Goal: Transaction & Acquisition: Obtain resource

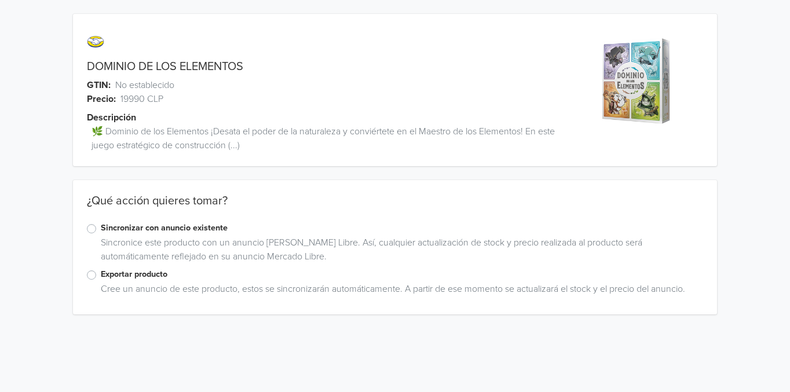
click at [101, 227] on label "Sincronizar con anuncio existente" at bounding box center [402, 228] width 602 height 13
click at [0, 0] on input "Sincronizar con anuncio existente" at bounding box center [0, 0] width 0 height 0
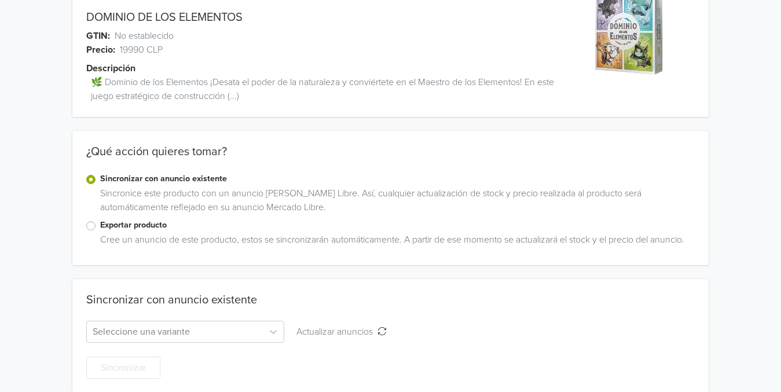
scroll to position [64, 0]
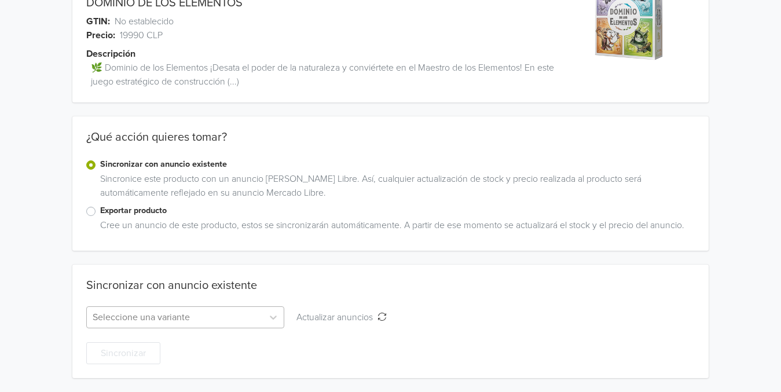
click at [239, 317] on div at bounding box center [175, 317] width 164 height 16
click at [370, 277] on div "Sincronizar con anuncio existente Seleccione una variante Actualizar anuncios A…" at bounding box center [390, 321] width 636 height 113
click at [385, 317] on icon "Actualizar anuncios" at bounding box center [381, 316] width 9 height 9
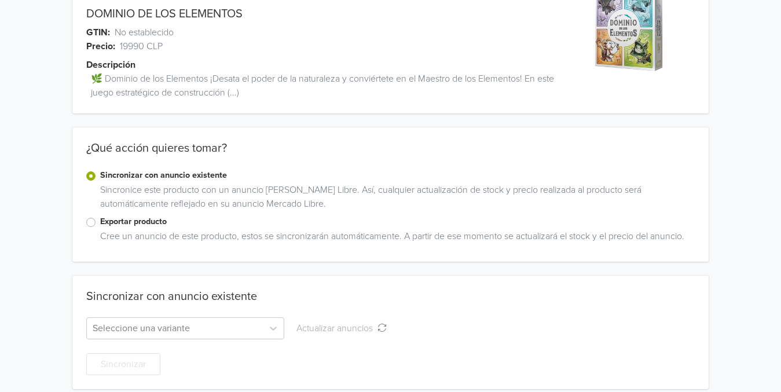
scroll to position [106, 0]
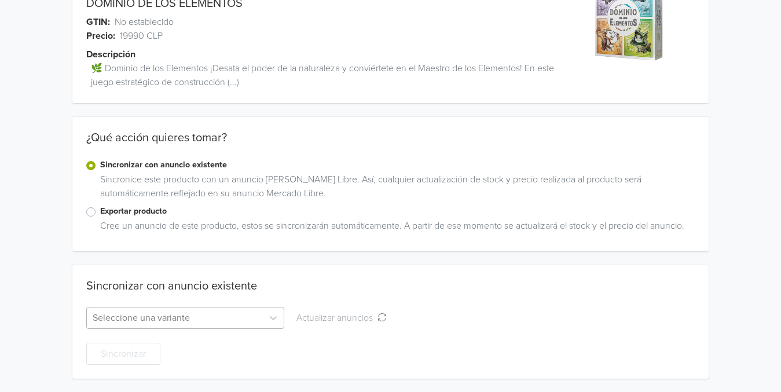
click at [200, 321] on div at bounding box center [175, 318] width 164 height 16
click at [99, 294] on div "Sincronizar con anuncio existente" at bounding box center [390, 293] width 608 height 28
click at [203, 315] on div at bounding box center [175, 318] width 164 height 16
click at [144, 317] on div at bounding box center [175, 318] width 164 height 16
click at [430, 336] on div "Sincronizar" at bounding box center [390, 347] width 608 height 36
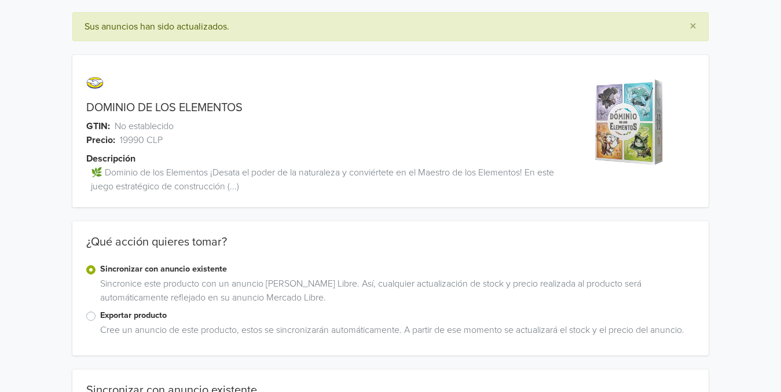
scroll to position [0, 0]
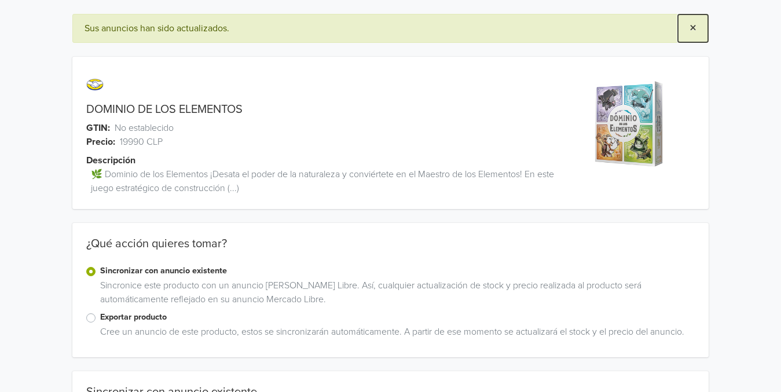
click at [689, 23] on span "×" at bounding box center [692, 28] width 7 height 17
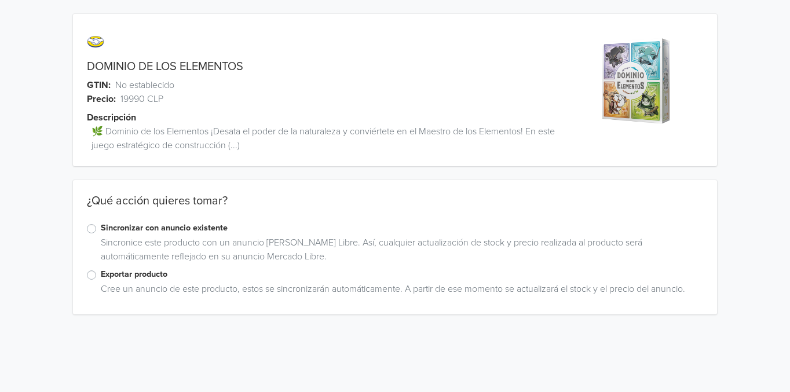
click at [101, 231] on label "Sincronizar con anuncio existente" at bounding box center [402, 228] width 602 height 13
click at [0, 0] on input "Sincronizar con anuncio existente" at bounding box center [0, 0] width 0 height 0
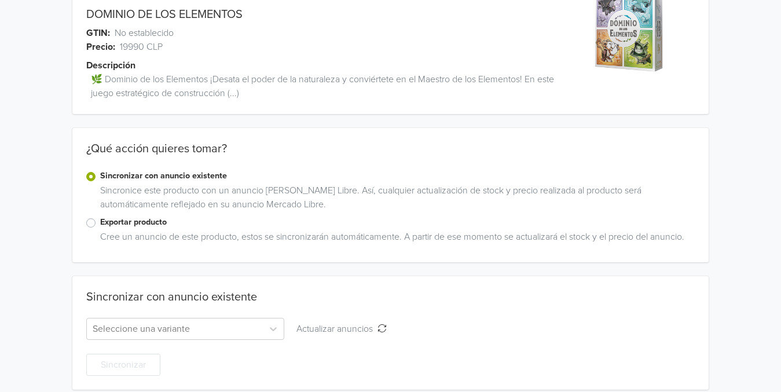
scroll to position [64, 0]
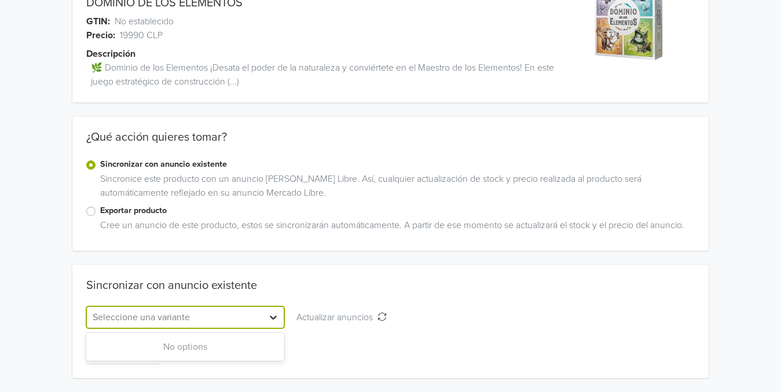
click at [266, 324] on div at bounding box center [273, 317] width 21 height 21
click at [194, 341] on div "No options" at bounding box center [185, 346] width 198 height 23
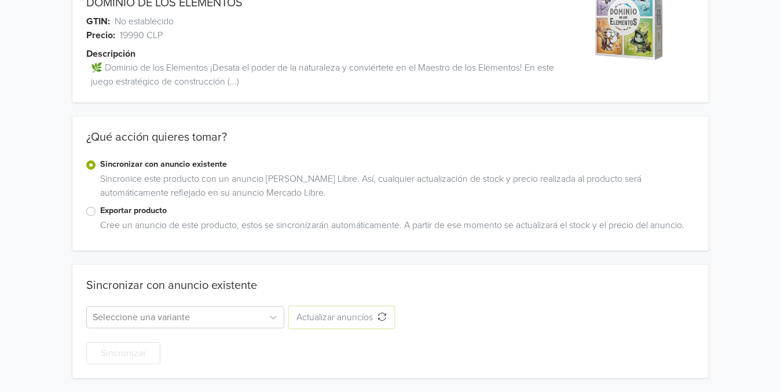
click at [317, 324] on button "Actualizar anuncios Actualizar anuncios" at bounding box center [341, 317] width 105 height 22
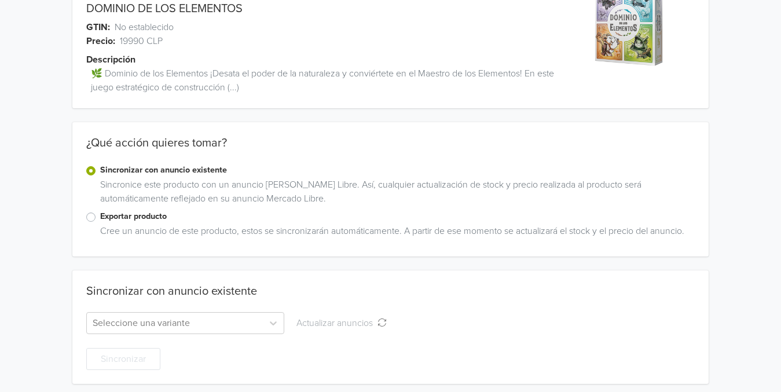
scroll to position [106, 0]
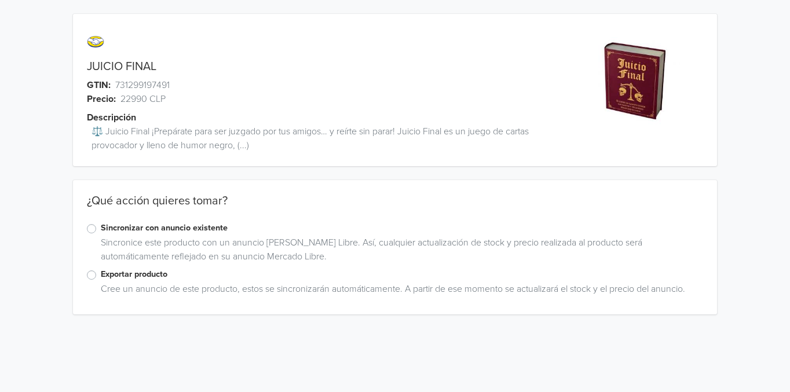
click at [101, 277] on label "Exportar producto" at bounding box center [402, 274] width 602 height 13
click at [0, 0] on input "Exportar producto" at bounding box center [0, 0] width 0 height 0
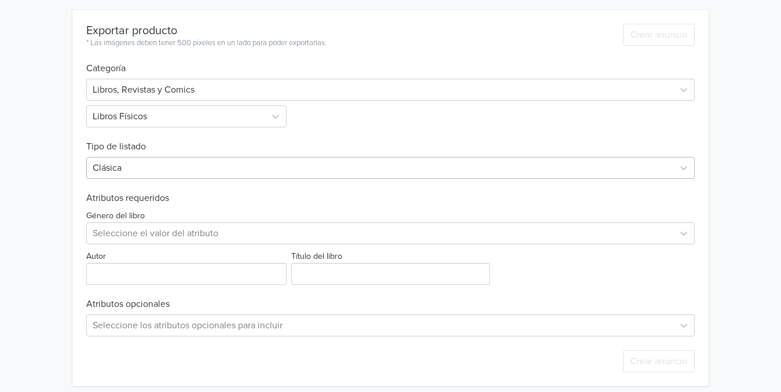
scroll to position [326, 0]
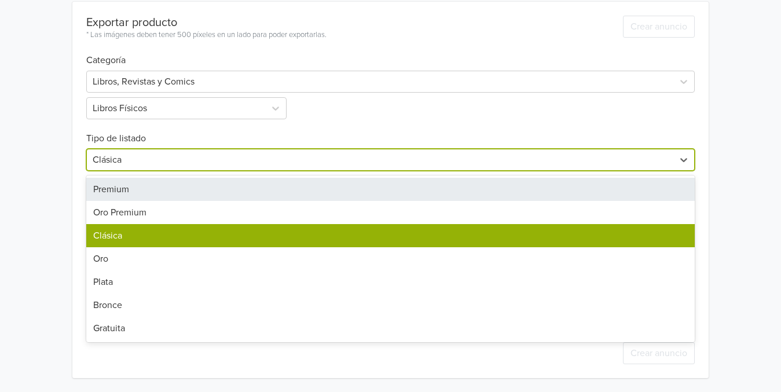
click at [134, 159] on div at bounding box center [380, 160] width 575 height 16
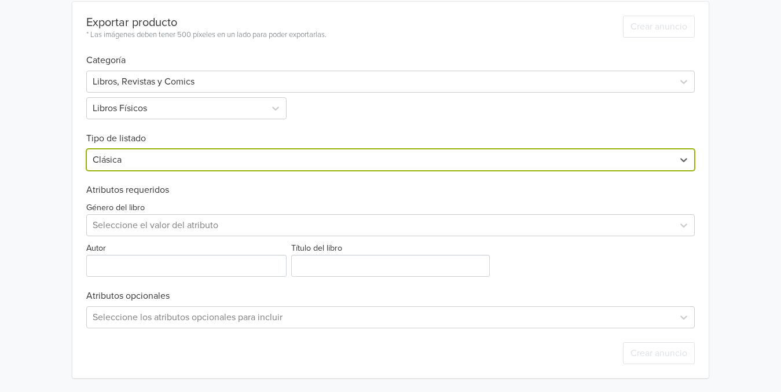
click at [134, 158] on div at bounding box center [380, 160] width 575 height 16
click at [182, 81] on div at bounding box center [380, 82] width 575 height 16
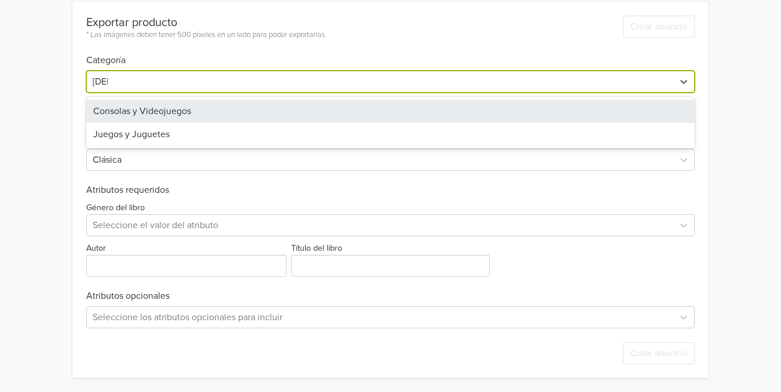
type input "jueg"
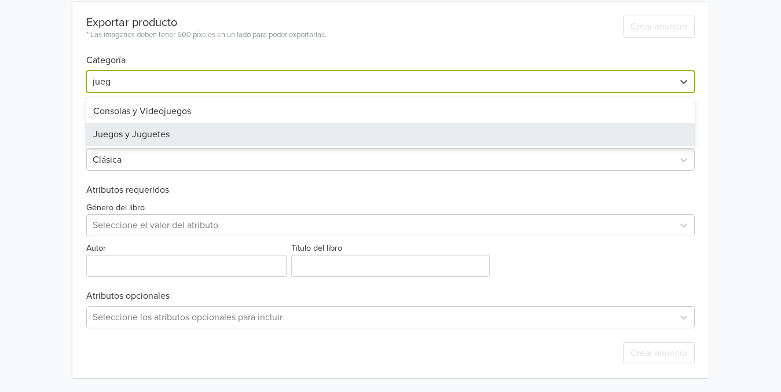
click at [143, 131] on div "Juegos y Juguetes" at bounding box center [390, 134] width 608 height 23
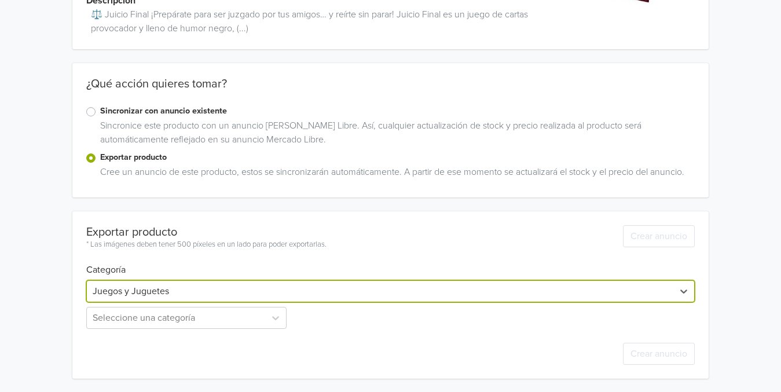
click at [144, 116] on label "Sincronizar con anuncio existente" at bounding box center [397, 111] width 594 height 13
click at [0, 0] on input "Sincronizar con anuncio existente" at bounding box center [0, 0] width 0 height 0
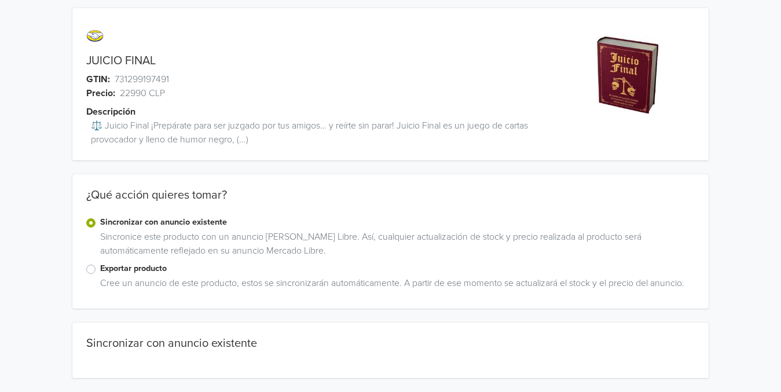
scroll to position [64, 0]
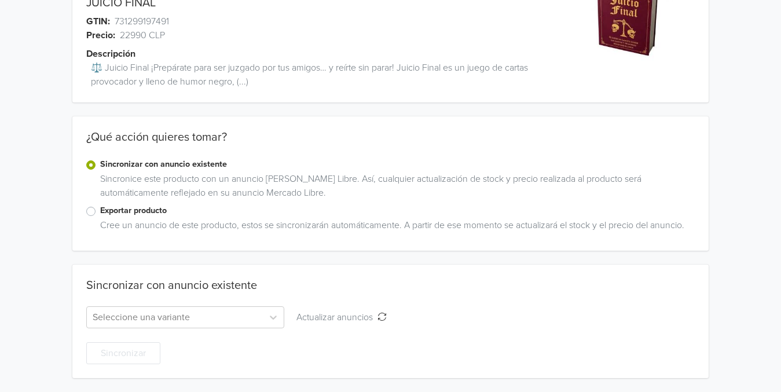
click at [160, 221] on div "Cree un anuncio de este producto, estos se sincronizarán automáticamente. A par…" at bounding box center [395, 227] width 599 height 19
click at [124, 210] on label "Exportar producto" at bounding box center [397, 210] width 594 height 13
click at [0, 0] on input "Exportar producto" at bounding box center [0, 0] width 0 height 0
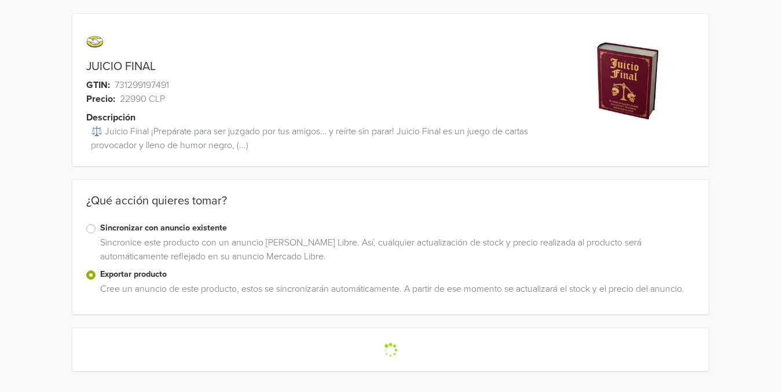
scroll to position [0, 0]
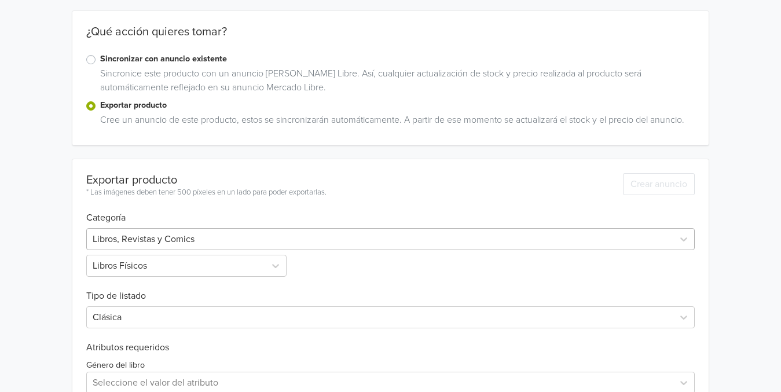
click at [203, 237] on div "Libros, Revistas y Comics" at bounding box center [390, 239] width 608 height 22
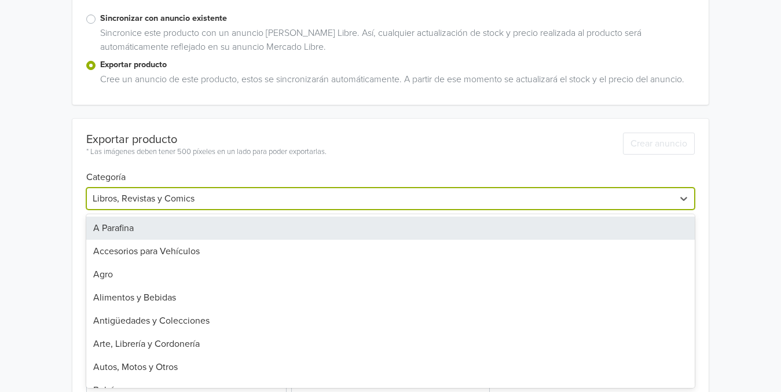
scroll to position [210, 0]
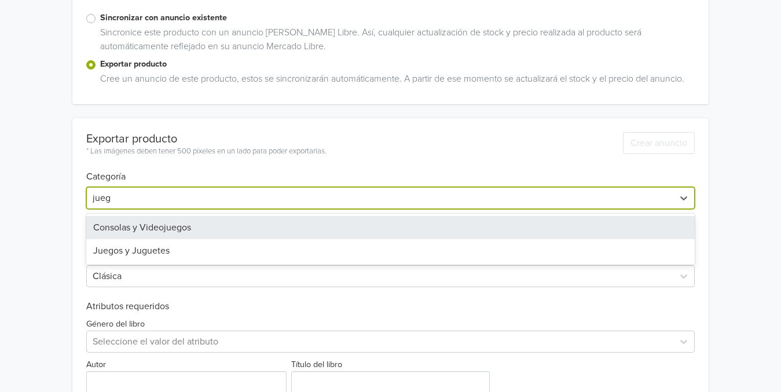
type input "juego"
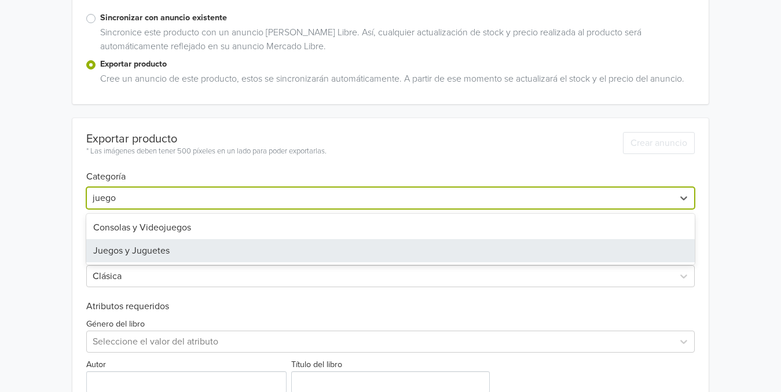
click at [172, 247] on div "Juegos y Juguetes" at bounding box center [390, 250] width 608 height 23
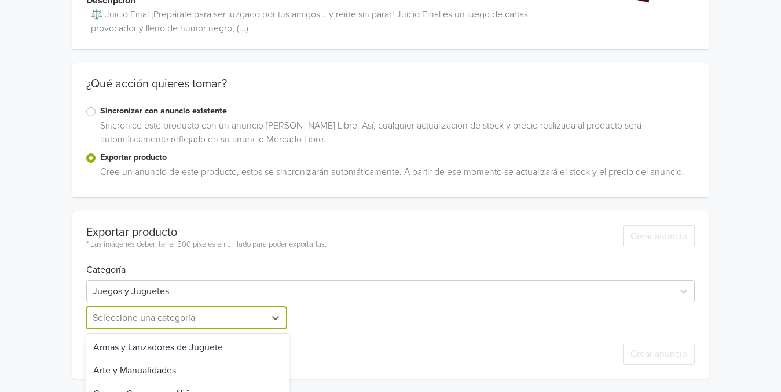
scroll to position [232, 0]
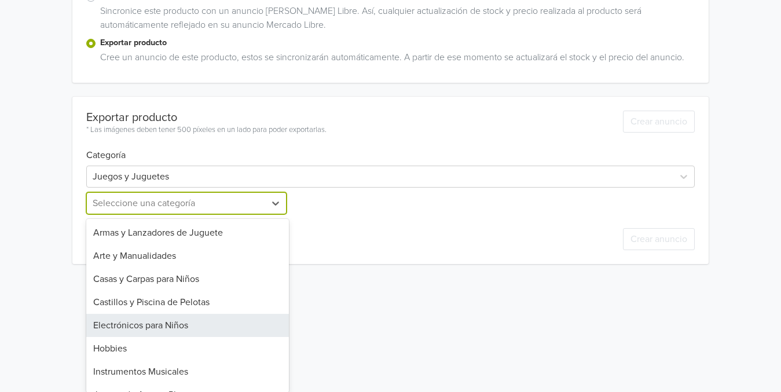
click at [152, 214] on div "25 results available. Use Up and Down to choose options, press Enter to select …" at bounding box center [187, 203] width 203 height 22
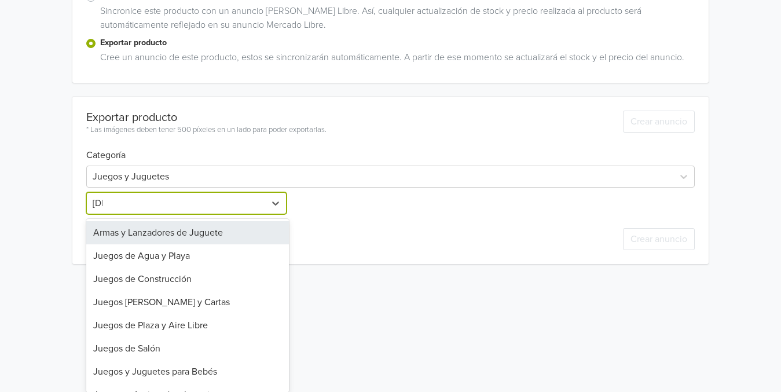
scroll to position [201, 0]
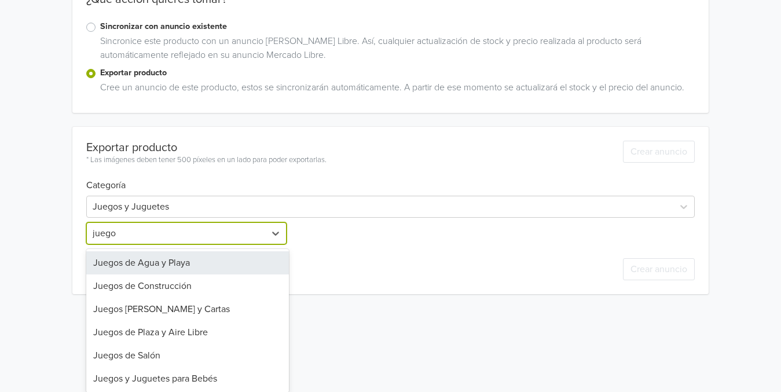
type input "juegos"
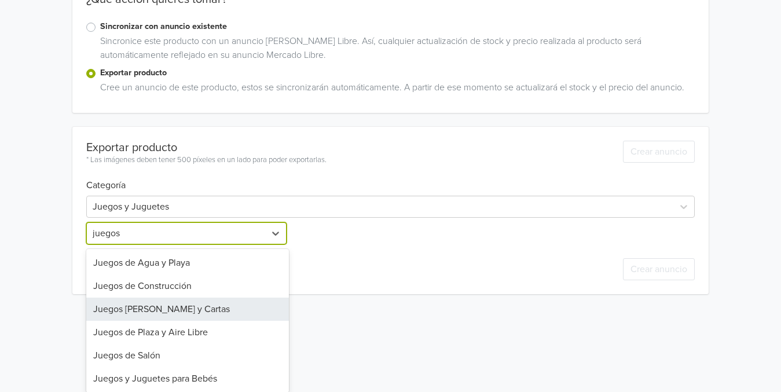
click at [151, 313] on div "Juegos de Mesa y Cartas" at bounding box center [187, 309] width 203 height 23
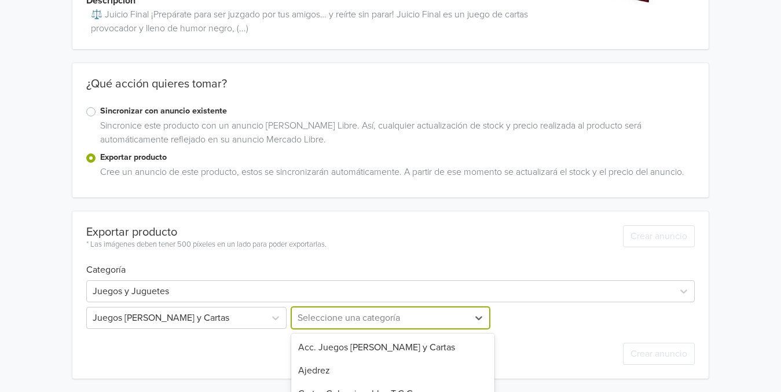
scroll to position [232, 0]
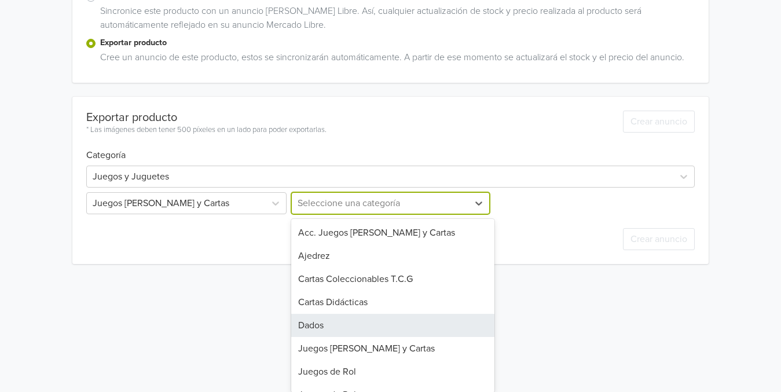
click at [387, 214] on div "12 results available. Use Up and Down to choose options, press Enter to select …" at bounding box center [390, 203] width 203 height 22
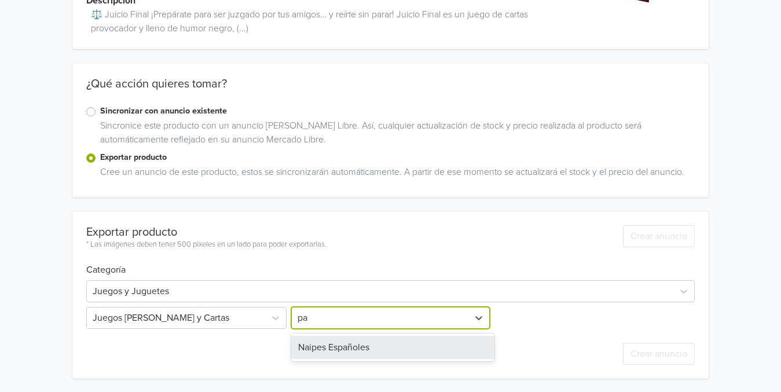
type input "p"
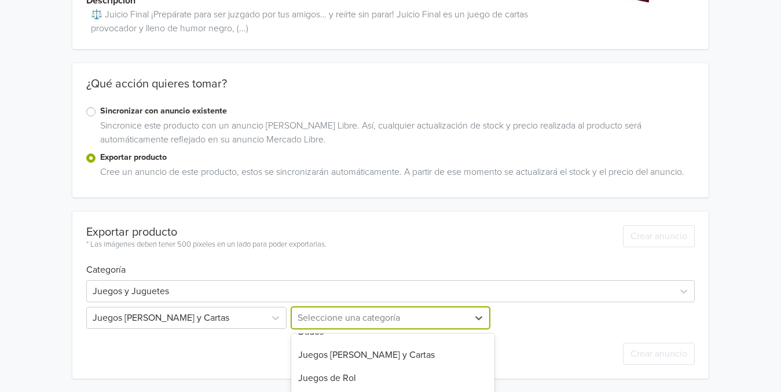
click at [656, 317] on html "JUICIO FINAL GTIN: 731299197491 Precio: 22990 CLP Descripción ⚖️ Juicio Final ¡…" at bounding box center [390, 137] width 781 height 509
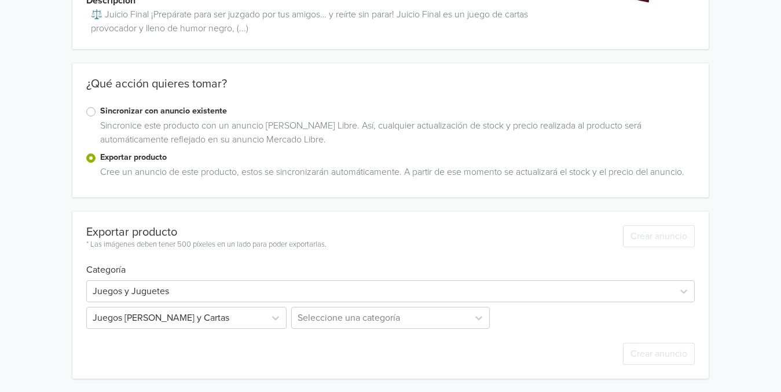
click at [191, 256] on h6 "Categoría" at bounding box center [390, 263] width 608 height 25
drag, startPoint x: 323, startPoint y: 248, endPoint x: 226, endPoint y: 236, distance: 97.4
click at [323, 247] on div "* Las imágenes deben tener 500 píxeles en un lado para poder exportarlas." at bounding box center [206, 245] width 240 height 12
click at [285, 239] on div "* Las imágenes deben tener 500 píxeles en un lado para poder exportarlas." at bounding box center [206, 245] width 240 height 12
click at [310, 314] on div "Seleccione una categoría" at bounding box center [390, 318] width 203 height 22
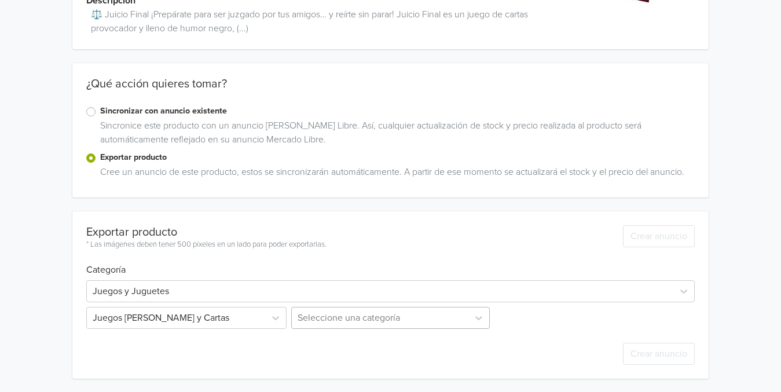
scroll to position [232, 0]
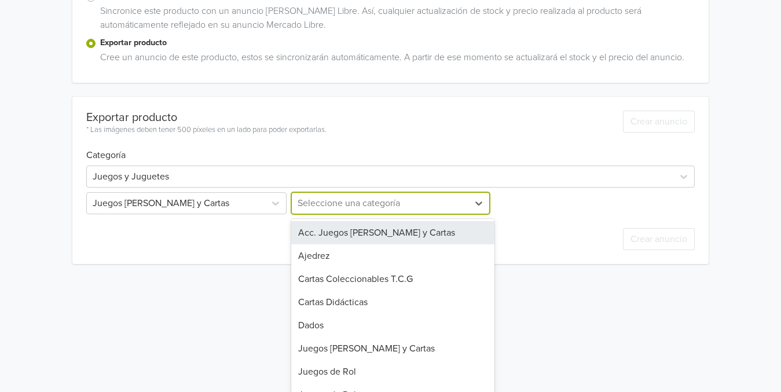
click at [380, 238] on div "Acc. Juegos de Mesa y Cartas" at bounding box center [392, 232] width 203 height 23
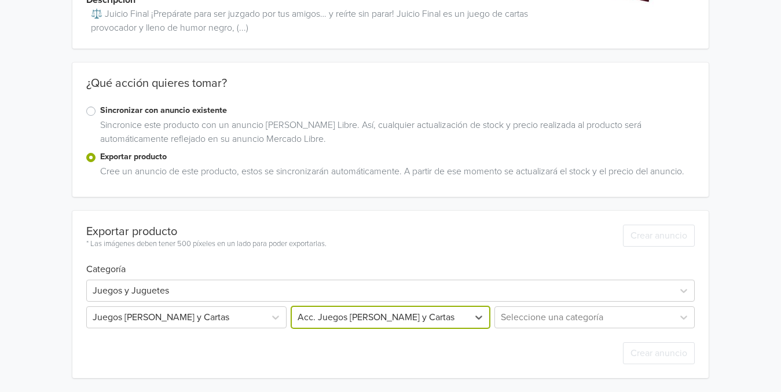
click at [364, 317] on div "option Acc. Juegos de Mesa y Cartas, selected. Acc. Juegos de Mesa y Cartas" at bounding box center [390, 317] width 203 height 22
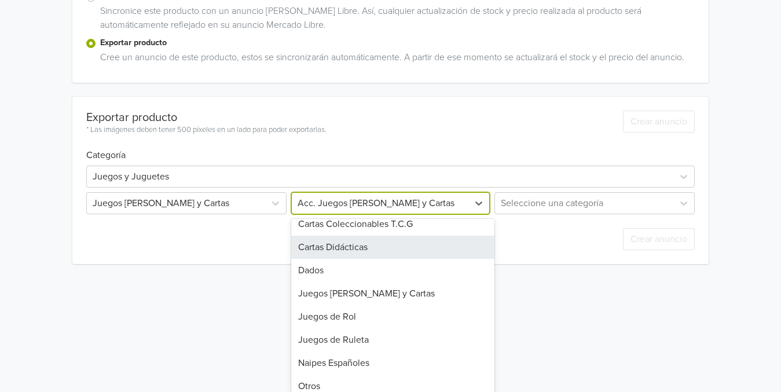
scroll to position [58, 0]
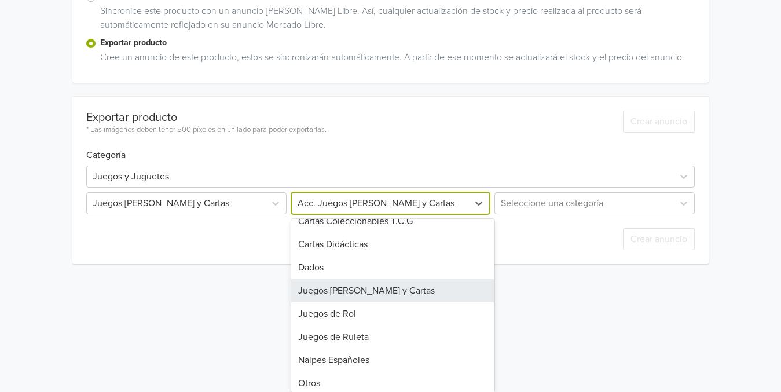
click at [351, 292] on div "Juegos de Mesa y Cartas" at bounding box center [392, 290] width 203 height 23
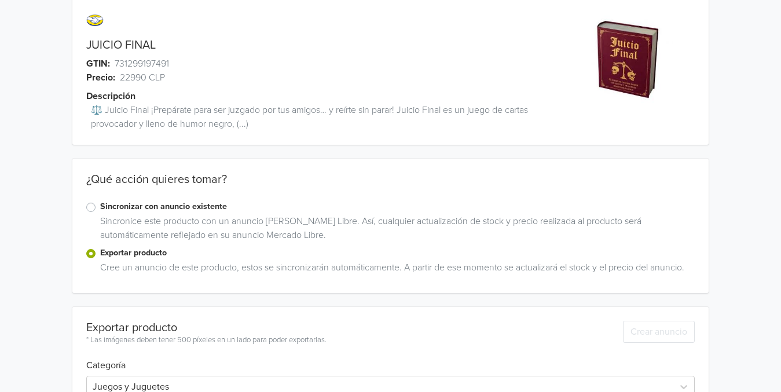
scroll to position [0, 0]
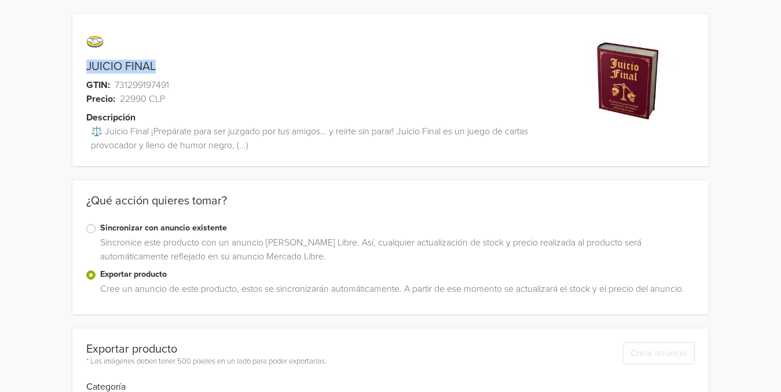
drag, startPoint x: 153, startPoint y: 64, endPoint x: 83, endPoint y: 58, distance: 70.3
click at [83, 58] on div "JUICIO FINAL GTIN: 731299197491 Precio: 22990 CLP Descripción ⚖️ Juicio Final ¡…" at bounding box center [310, 97] width 477 height 138
copy div "JUICIO FINAL"
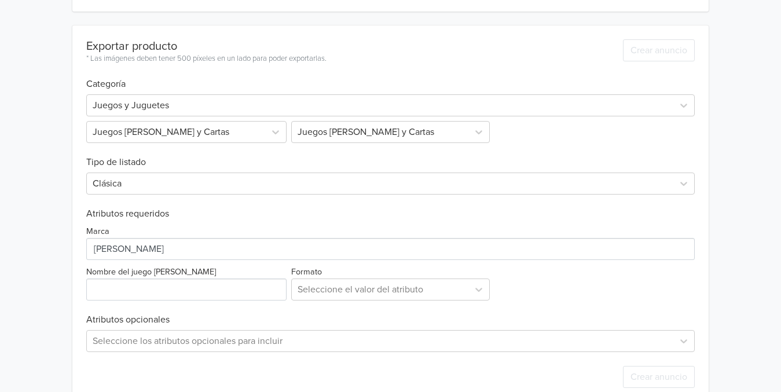
scroll to position [326, 0]
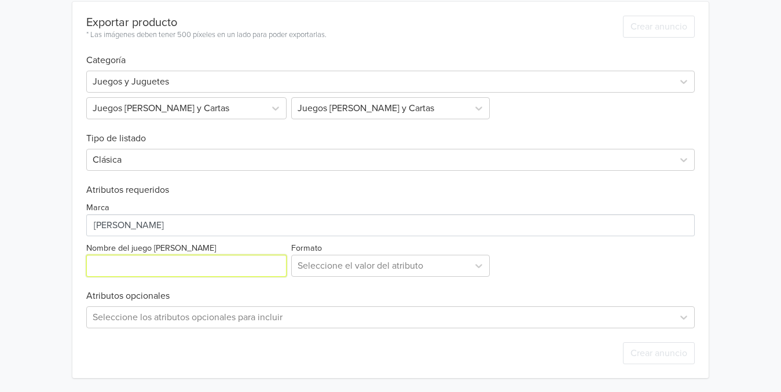
click at [168, 259] on input "Nombre del juego de mesa" at bounding box center [186, 266] width 200 height 22
paste input "JUICIO FINAL"
type input "JUICIO FINAL"
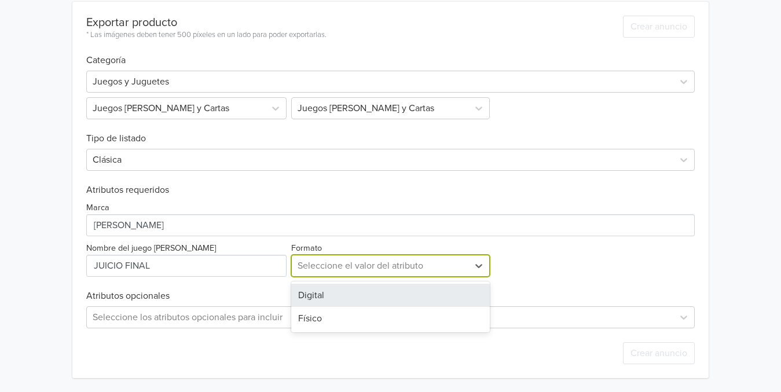
click at [337, 268] on div at bounding box center [380, 266] width 164 height 16
click at [314, 299] on div "Digital" at bounding box center [390, 295] width 198 height 23
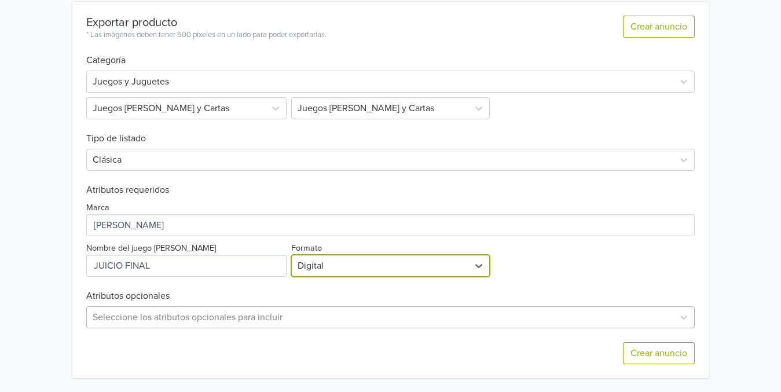
click at [204, 328] on div "Seleccione los atributos opcionales para incluir" at bounding box center [390, 317] width 608 height 22
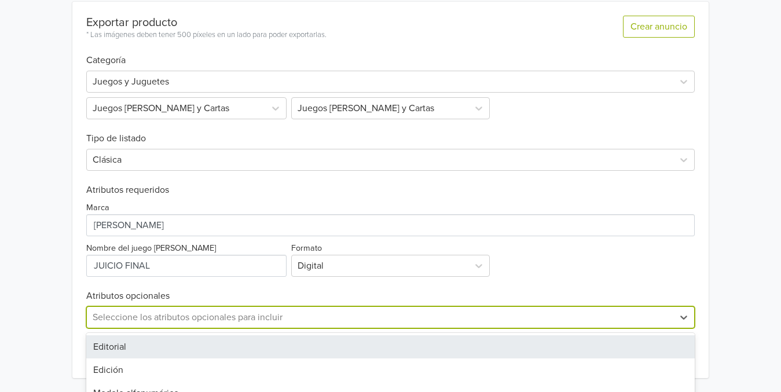
click at [45, 225] on div "JUICIO FINAL GTIN: 731299197491 Precio: 22990 CLP Descripción ⚖️ Juicio Final ¡…" at bounding box center [391, 33] width 764 height 718
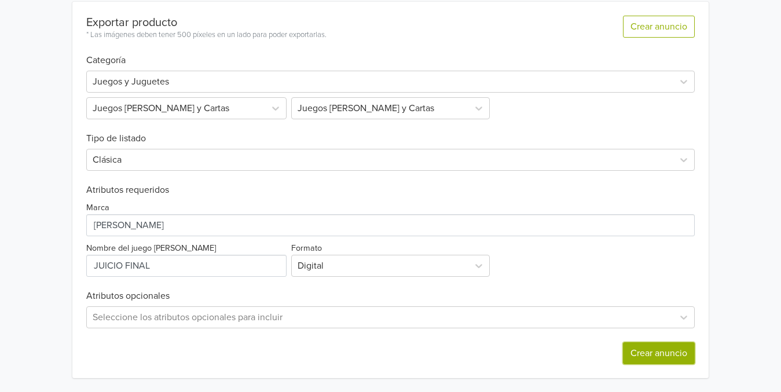
click at [635, 351] on button "Crear anuncio" at bounding box center [659, 353] width 72 height 22
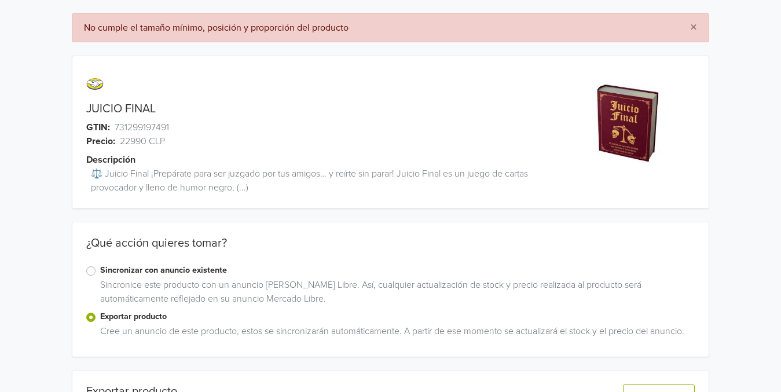
scroll to position [0, 0]
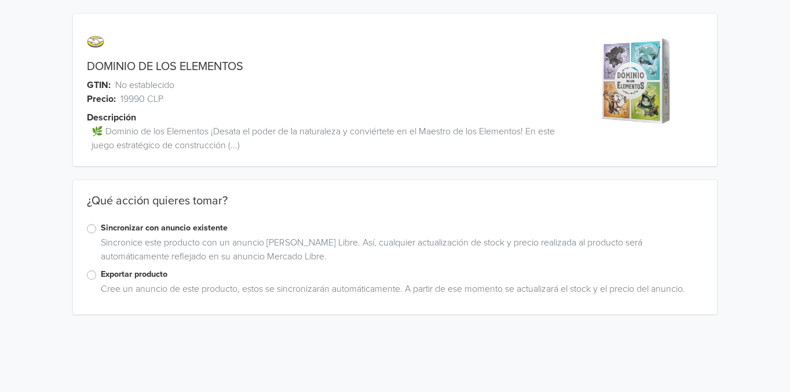
click at [101, 277] on label "Exportar producto" at bounding box center [402, 274] width 602 height 13
click at [0, 0] on input "Exportar producto" at bounding box center [0, 0] width 0 height 0
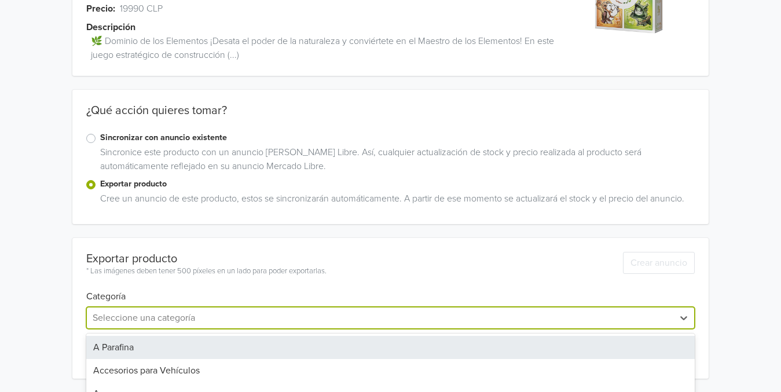
scroll to position [205, 0]
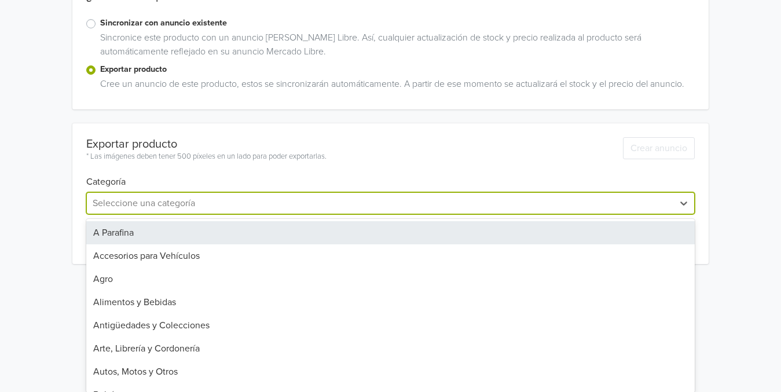
click at [196, 214] on div "45 results available. Use Up and Down to choose options, press Enter to select …" at bounding box center [390, 203] width 608 height 22
click at [322, 168] on div "DOMINIO DE LOS ELEMENTOS GTIN: No establecido Precio: 19990 CLP Descripción 🌿 D…" at bounding box center [391, 36] width 764 height 483
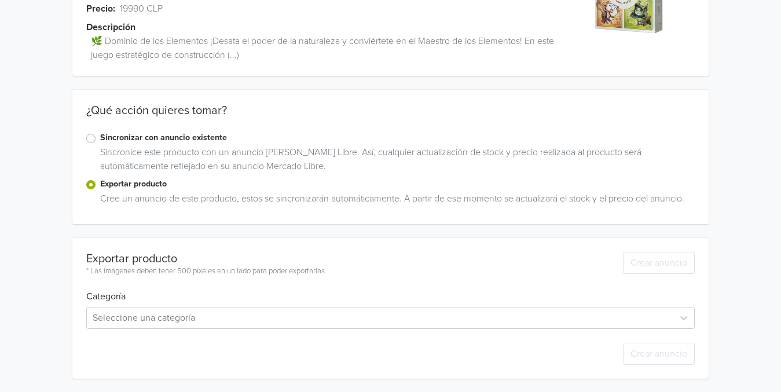
click at [177, 305] on div "Seleccione una categoría" at bounding box center [390, 315] width 608 height 27
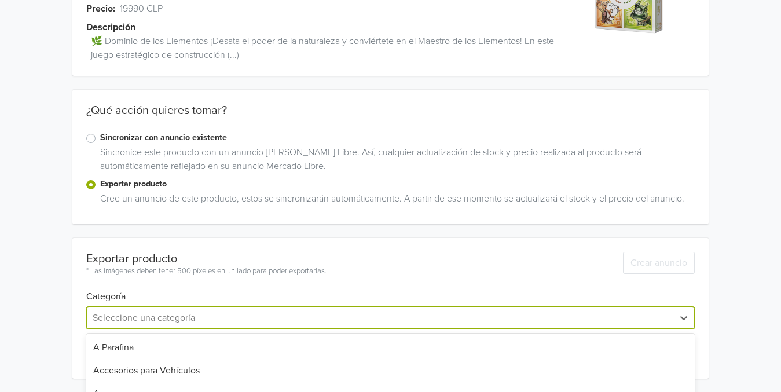
scroll to position [205, 0]
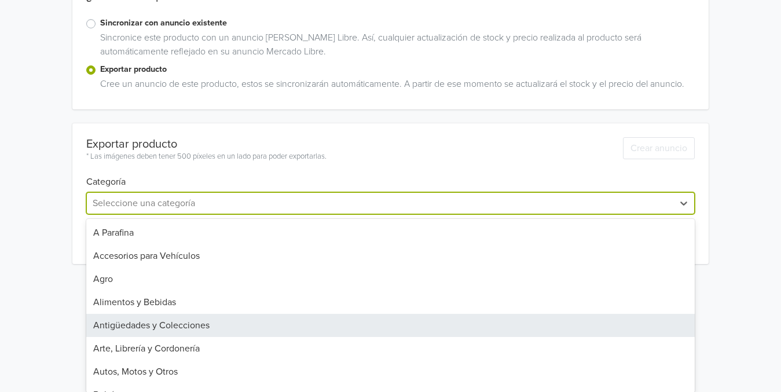
click at [163, 214] on div "45 results available. Use Up and Down to choose options, press Enter to select …" at bounding box center [390, 203] width 608 height 22
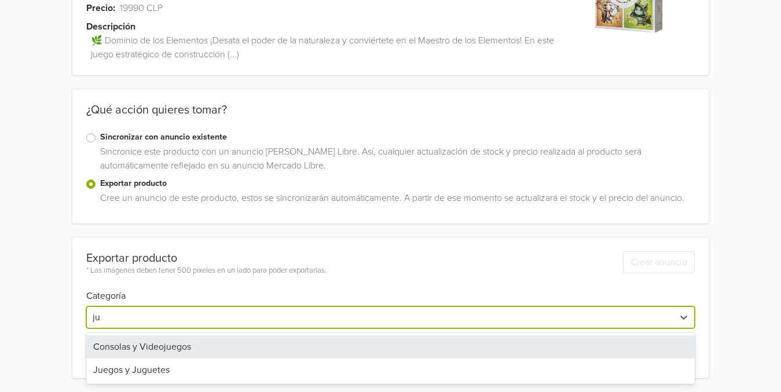
scroll to position [90, 0]
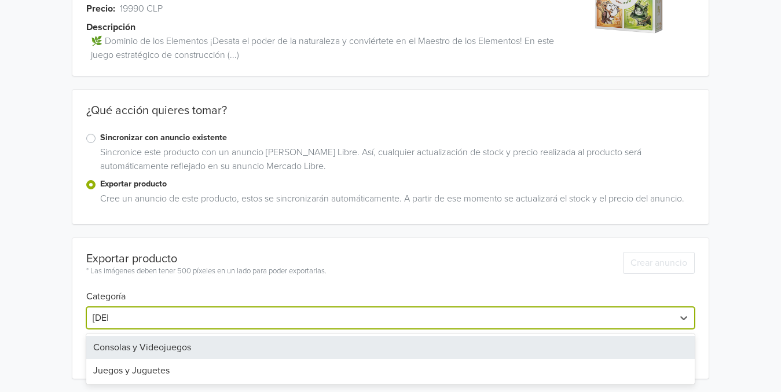
type input "ju"
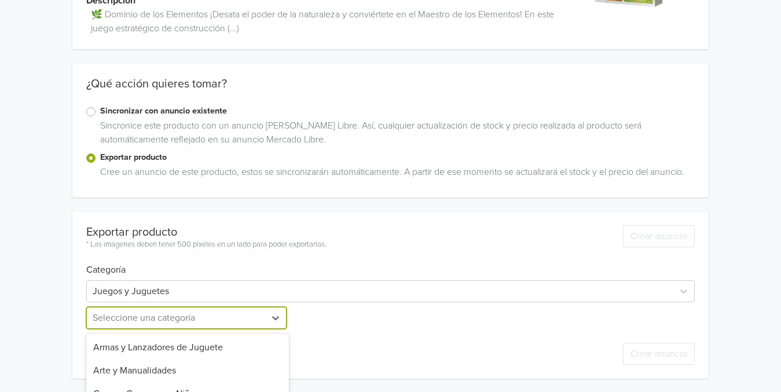
scroll to position [232, 0]
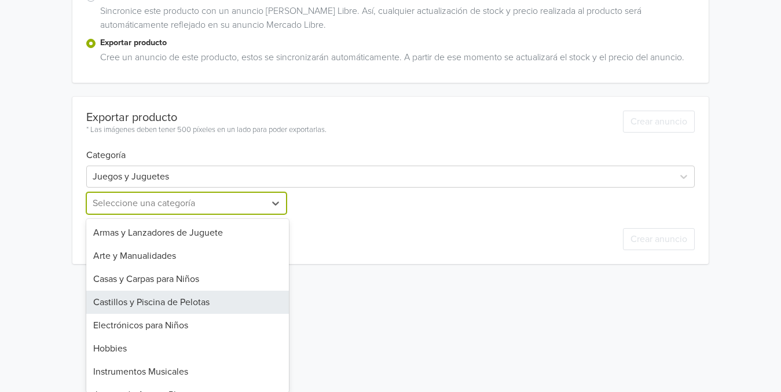
click at [173, 214] on div "25 results available. Use Up and Down to choose options, press Enter to select …" at bounding box center [187, 203] width 203 height 22
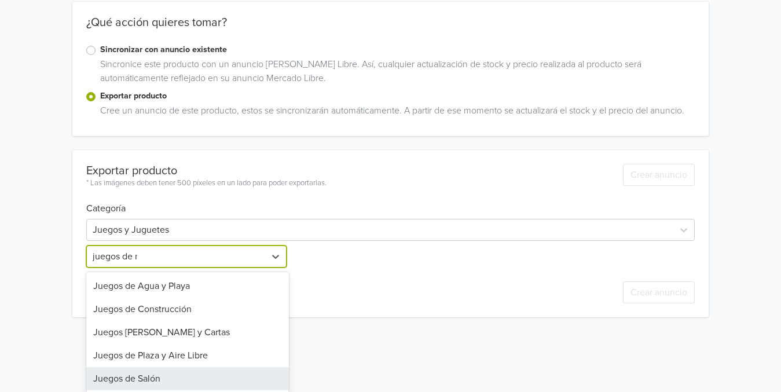
scroll to position [117, 0]
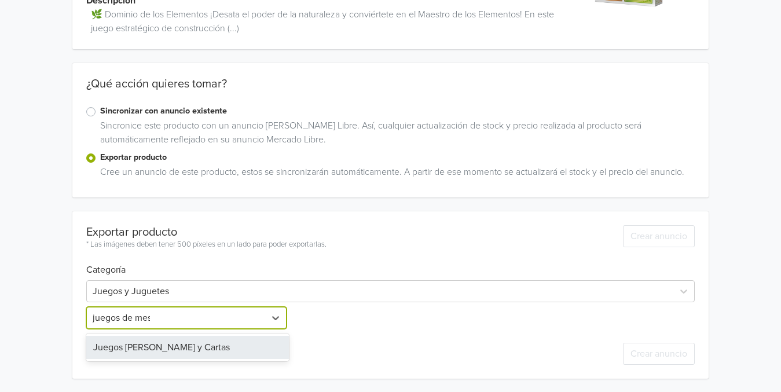
type input "juegos de mesa"
click at [191, 345] on div "Juegos de Mesa y Cartas" at bounding box center [187, 347] width 203 height 23
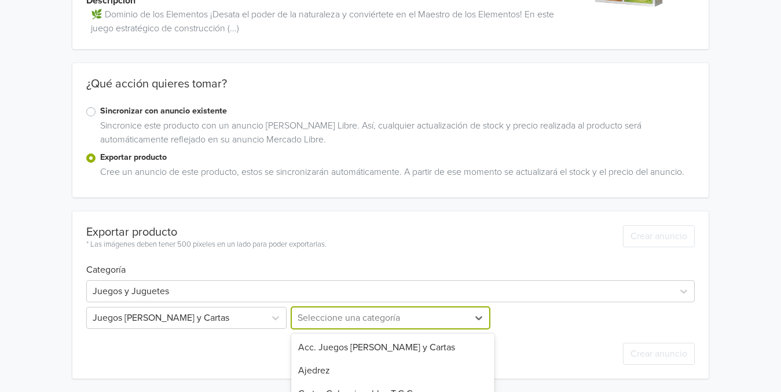
scroll to position [232, 0]
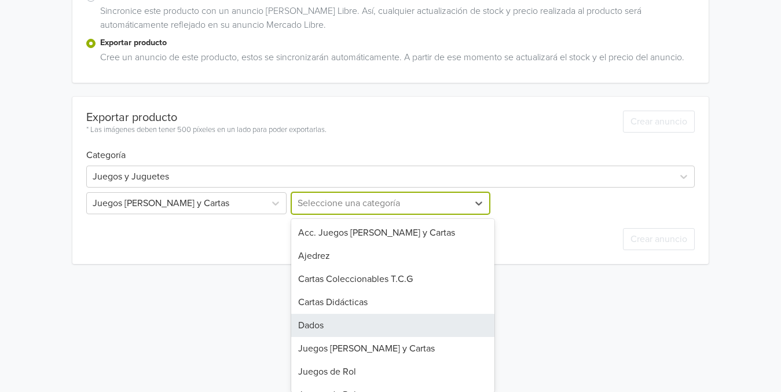
click at [434, 214] on div "12 results available. Use Up and Down to choose options, press Enter to select …" at bounding box center [390, 203] width 203 height 22
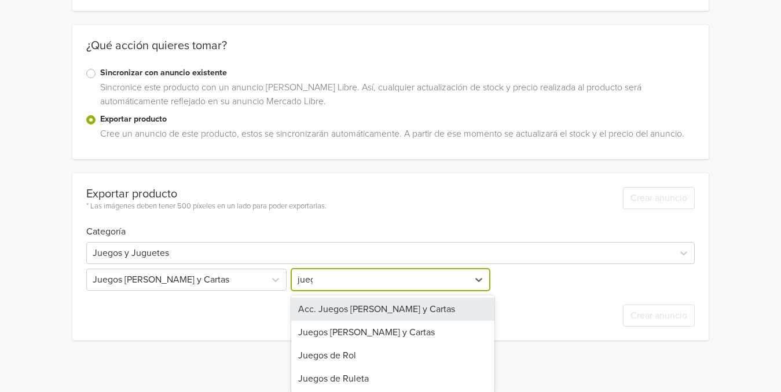
type input "juegos"
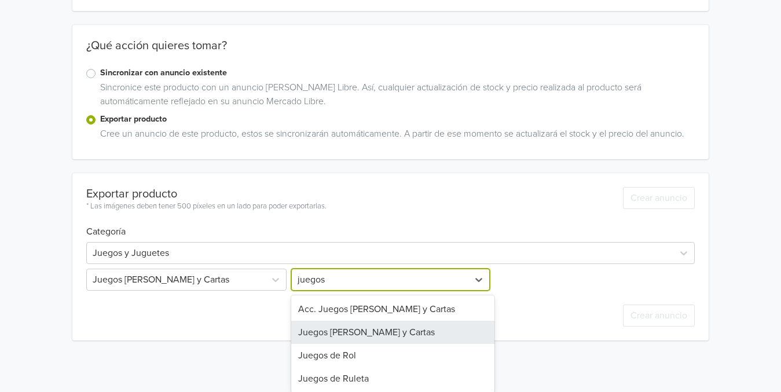
click at [375, 336] on div "Juegos de Mesa y Cartas" at bounding box center [392, 332] width 203 height 23
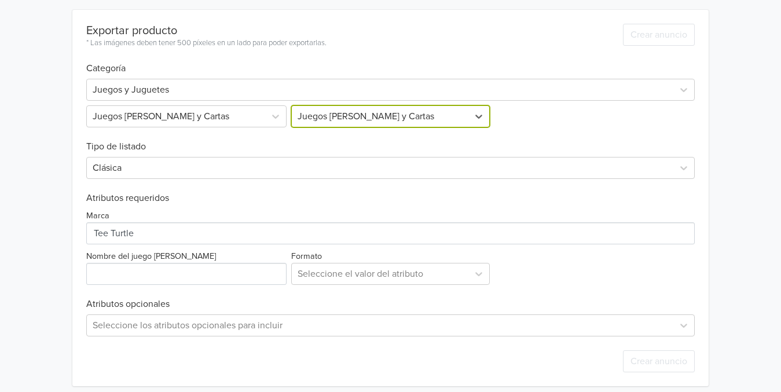
scroll to position [326, 0]
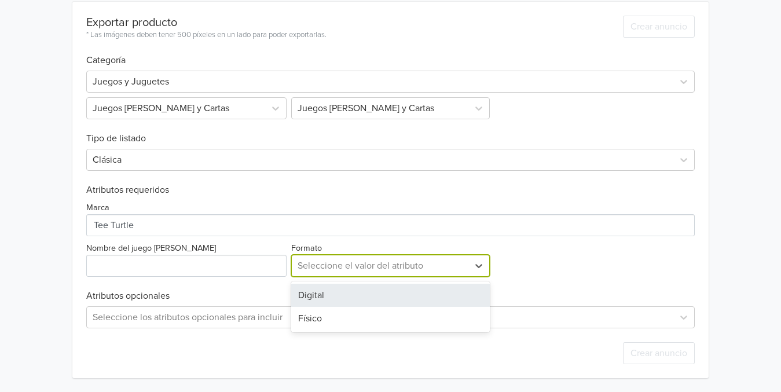
click at [320, 263] on div at bounding box center [380, 266] width 164 height 16
click at [306, 299] on div "Digital" at bounding box center [390, 295] width 198 height 23
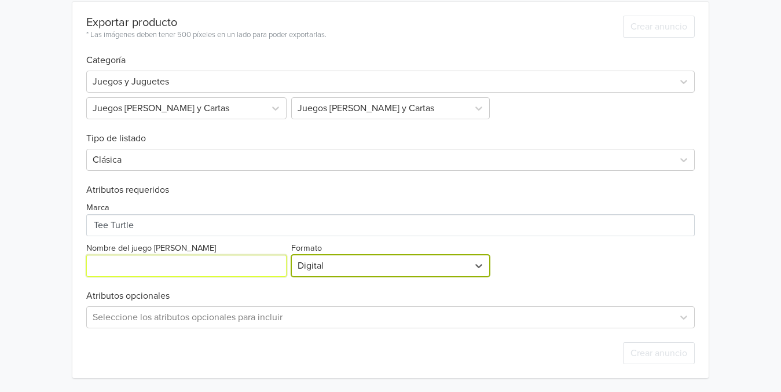
click at [219, 271] on input "Nombre del juego de mesa" at bounding box center [186, 266] width 200 height 22
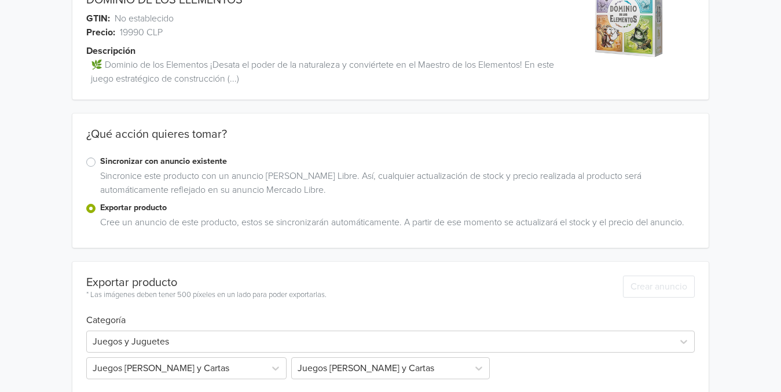
scroll to position [0, 0]
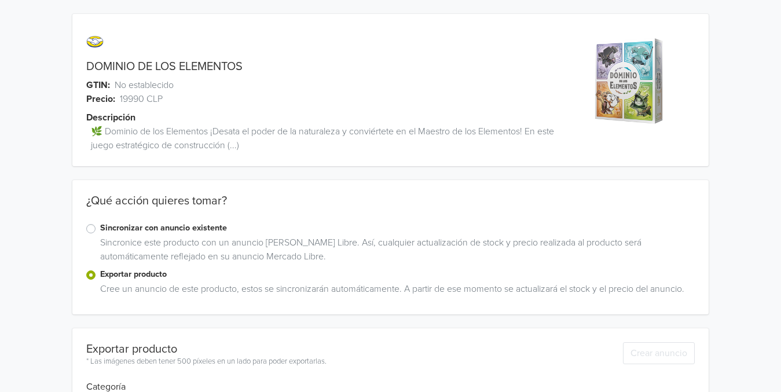
click at [265, 55] on span at bounding box center [285, 42] width 398 height 28
drag, startPoint x: 257, startPoint y: 70, endPoint x: 85, endPoint y: 56, distance: 173.1
click at [85, 56] on div "DOMINIO DE LOS ELEMENTOS GTIN: No establecido Precio: 19990 CLP Descripción 🌿 D…" at bounding box center [310, 97] width 477 height 138
copy div "DOMINIO DE LOS ELEMENTOS"
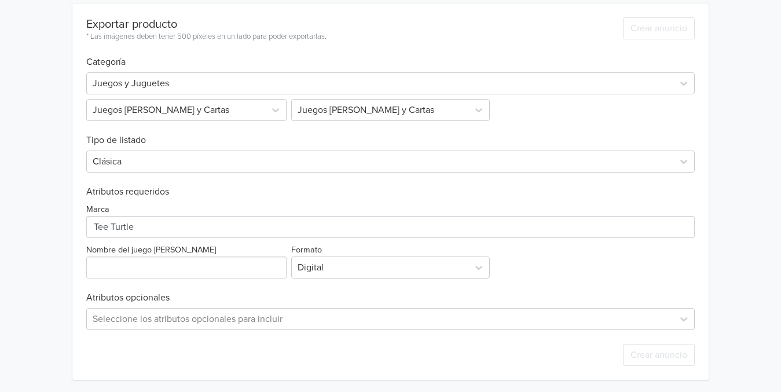
scroll to position [326, 0]
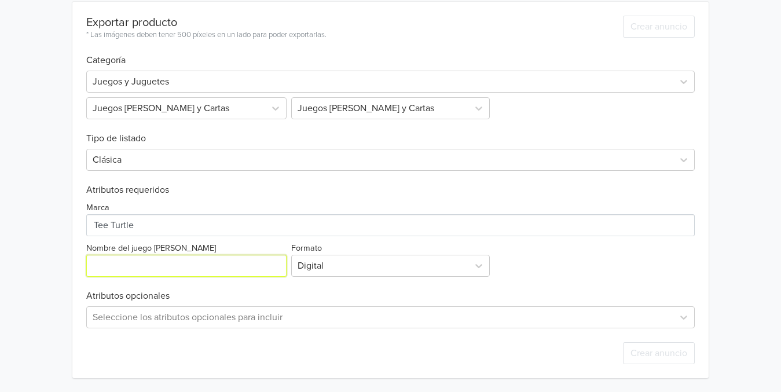
click at [170, 273] on input "Nombre del juego de mesa" at bounding box center [186, 266] width 200 height 22
paste input "DOMINIO DE LOS ELEMENTOS"
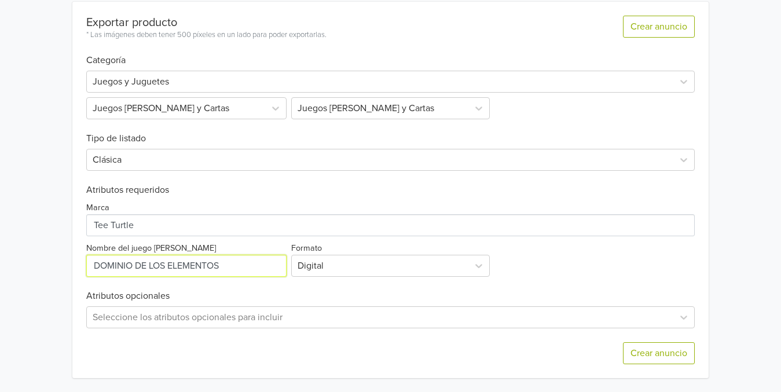
type input "DOMINIO DE LOS ELEMENTOS"
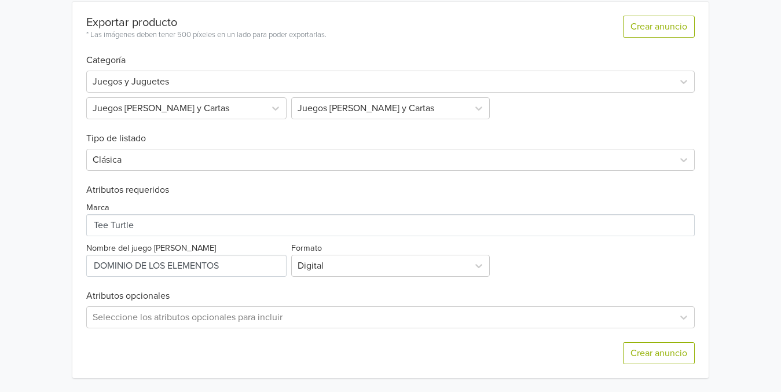
click at [293, 374] on div "Crear anuncio" at bounding box center [390, 353] width 608 height 50
click at [666, 353] on button "Crear anuncio" at bounding box center [659, 353] width 72 height 22
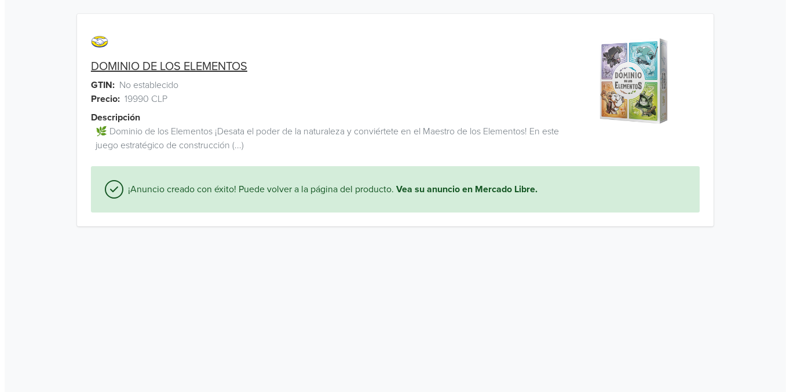
scroll to position [0, 0]
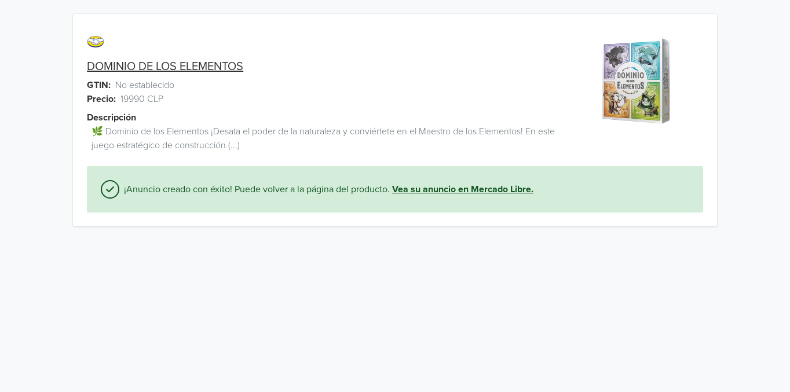
click at [472, 188] on link "Vea su anuncio en Mercado Libre." at bounding box center [462, 189] width 141 height 14
